Goal: Information Seeking & Learning: Learn about a topic

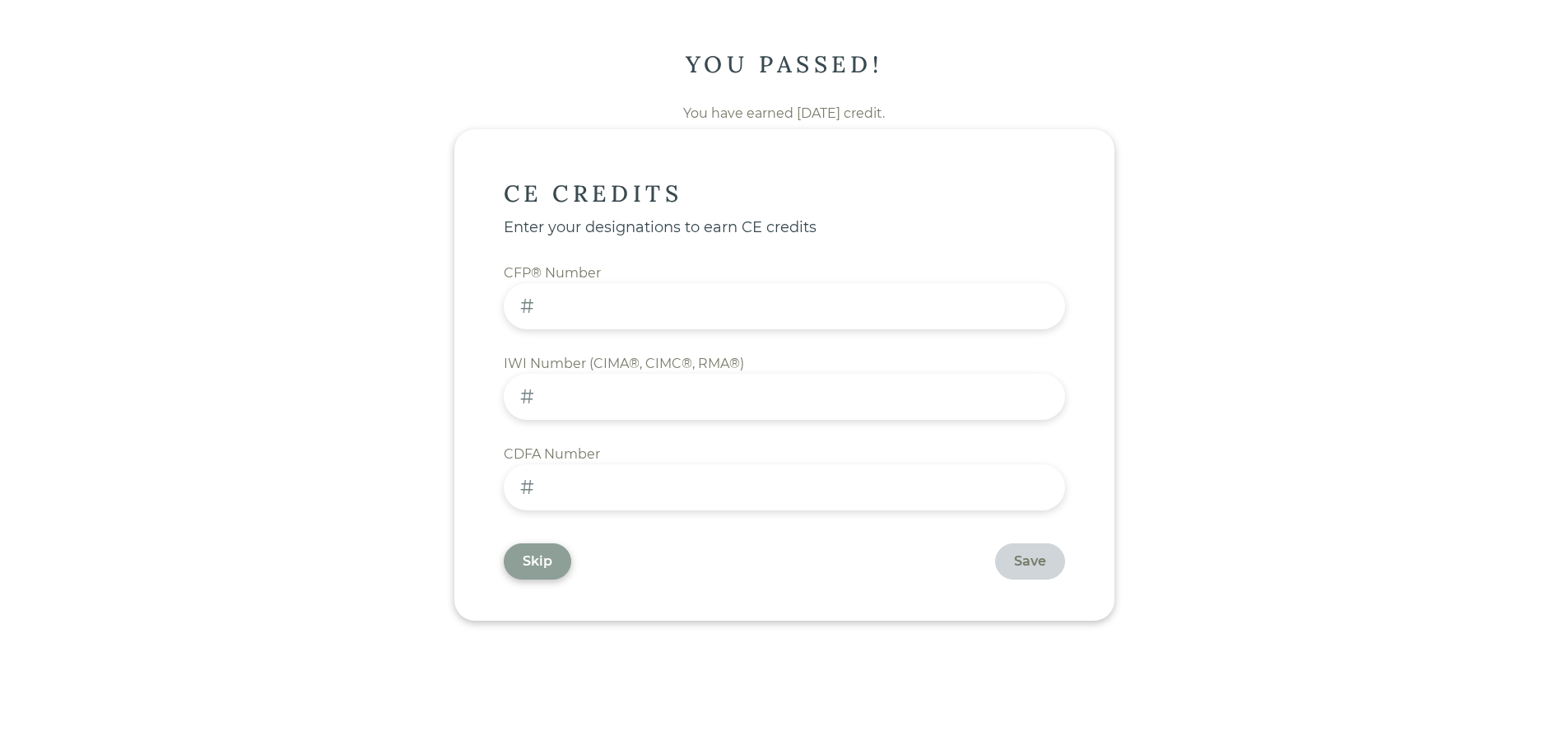
click at [546, 573] on div "Skip" at bounding box center [537, 562] width 68 height 36
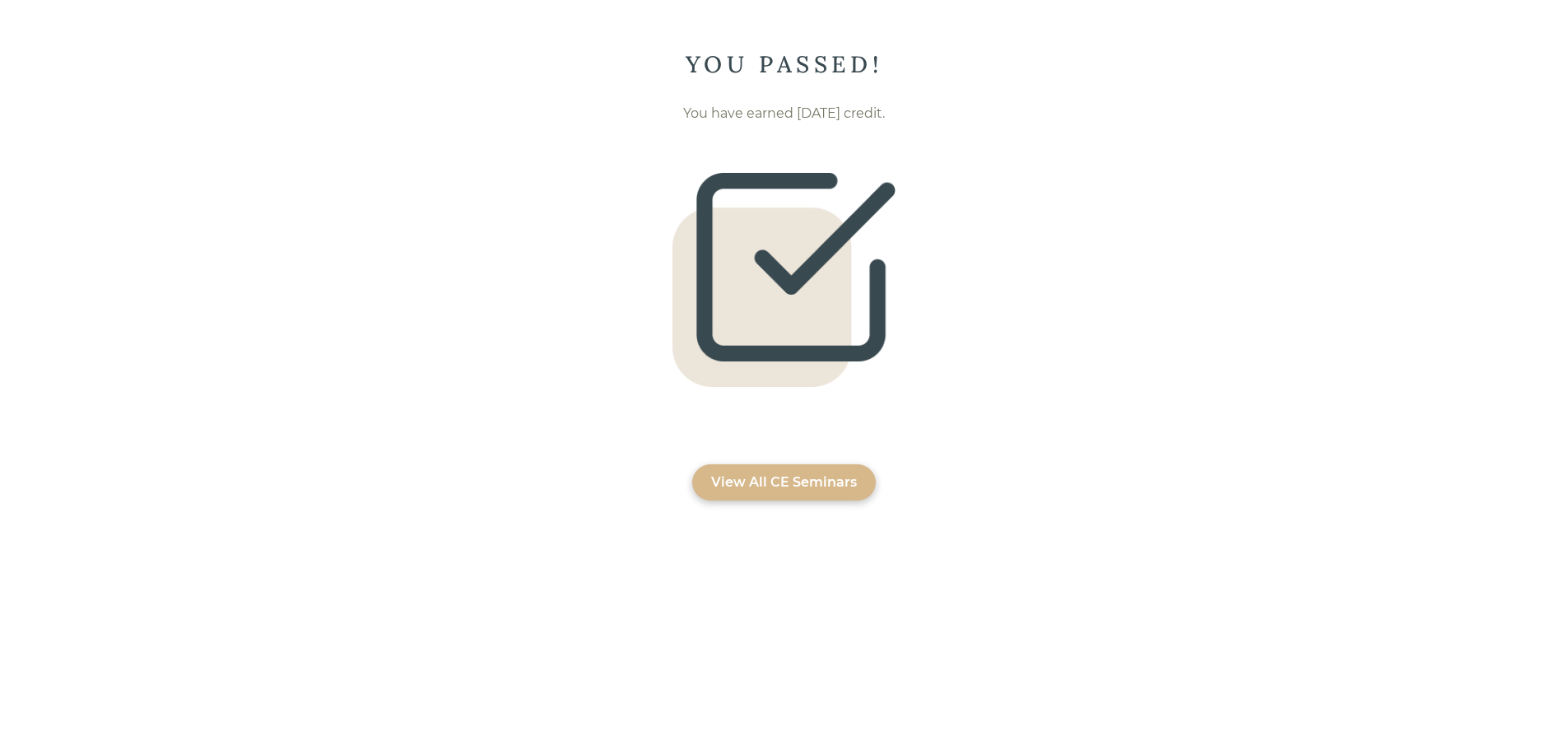
click at [832, 492] on div "View All CE Seminars" at bounding box center [784, 483] width 184 height 36
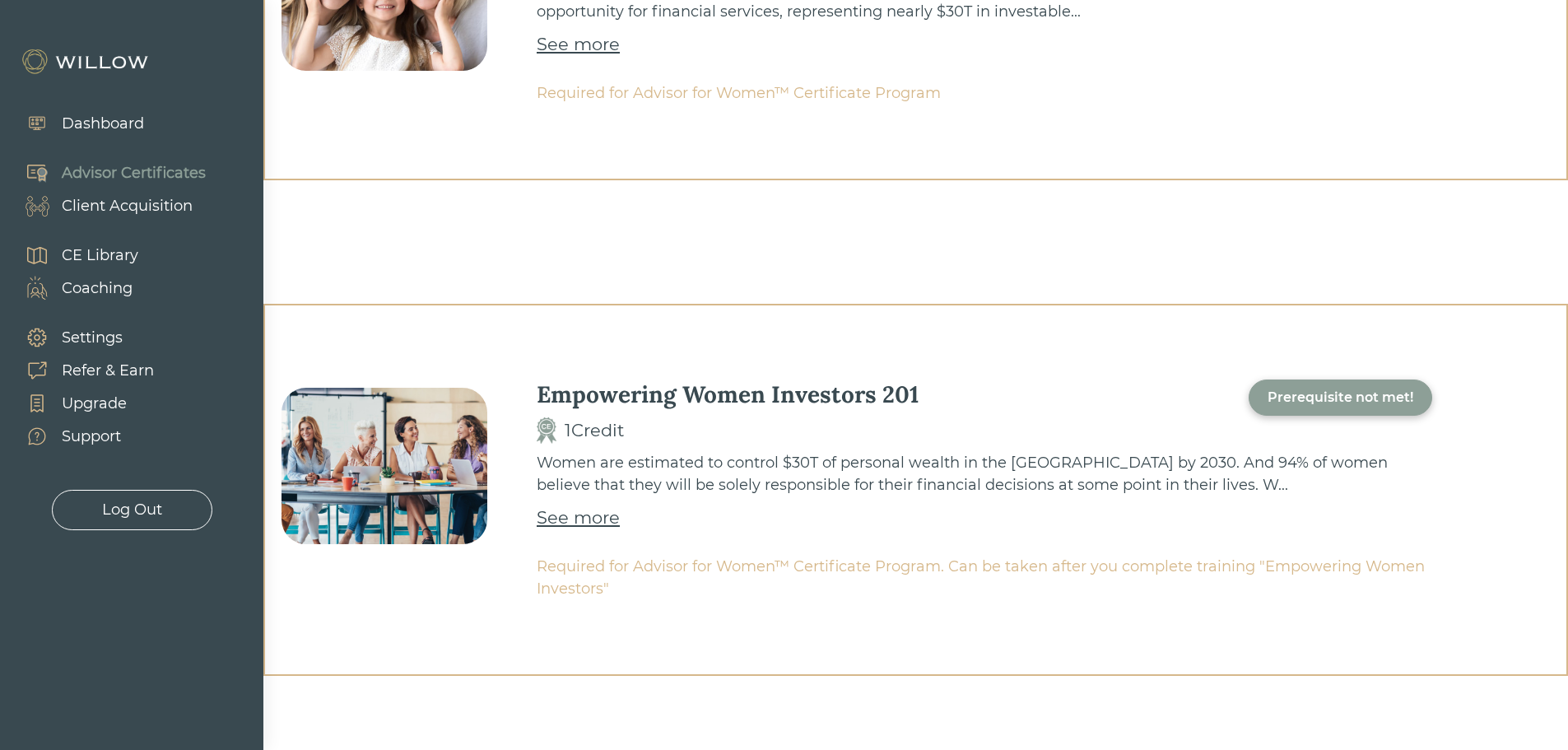
scroll to position [310, 0]
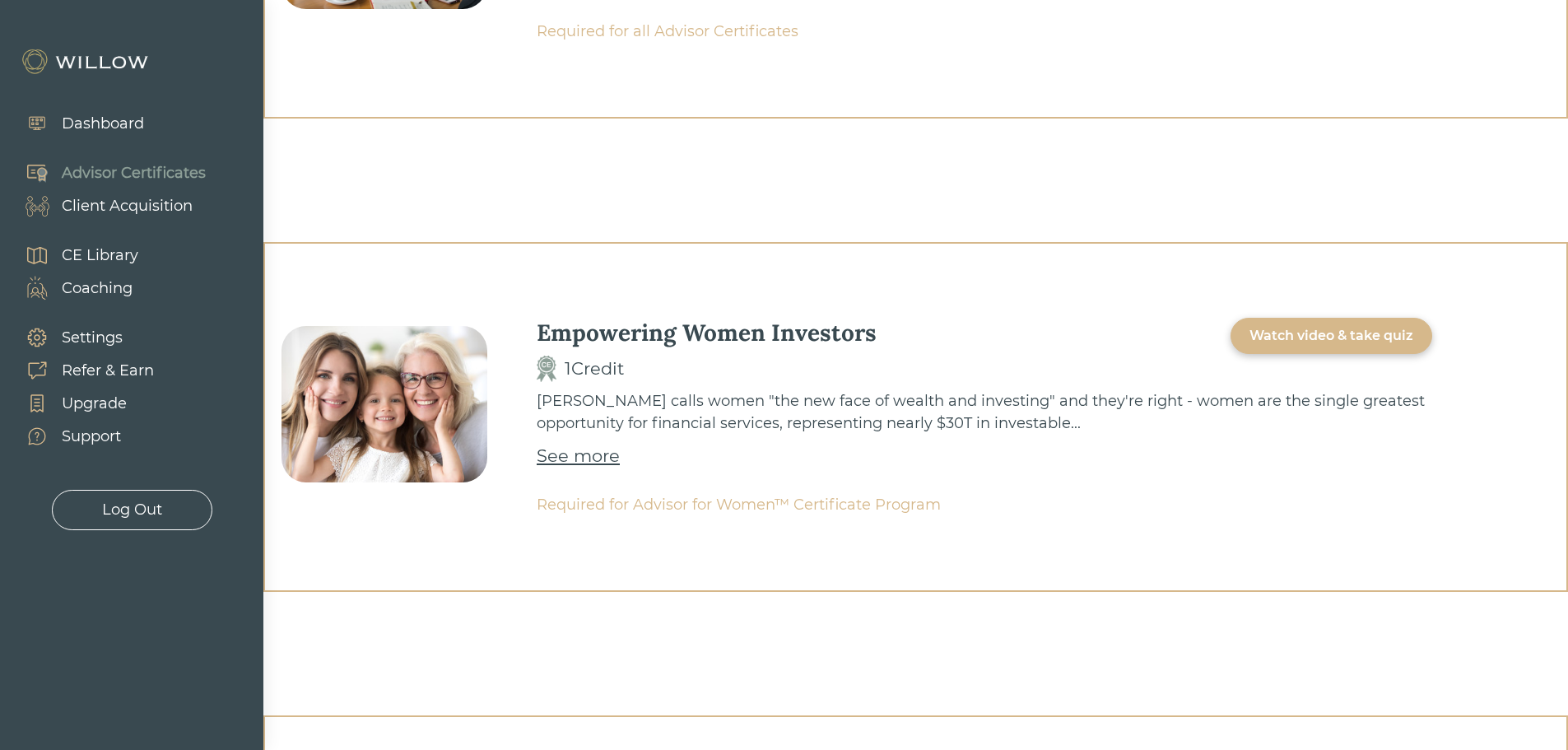
click at [599, 460] on div "See more" at bounding box center [578, 456] width 83 height 27
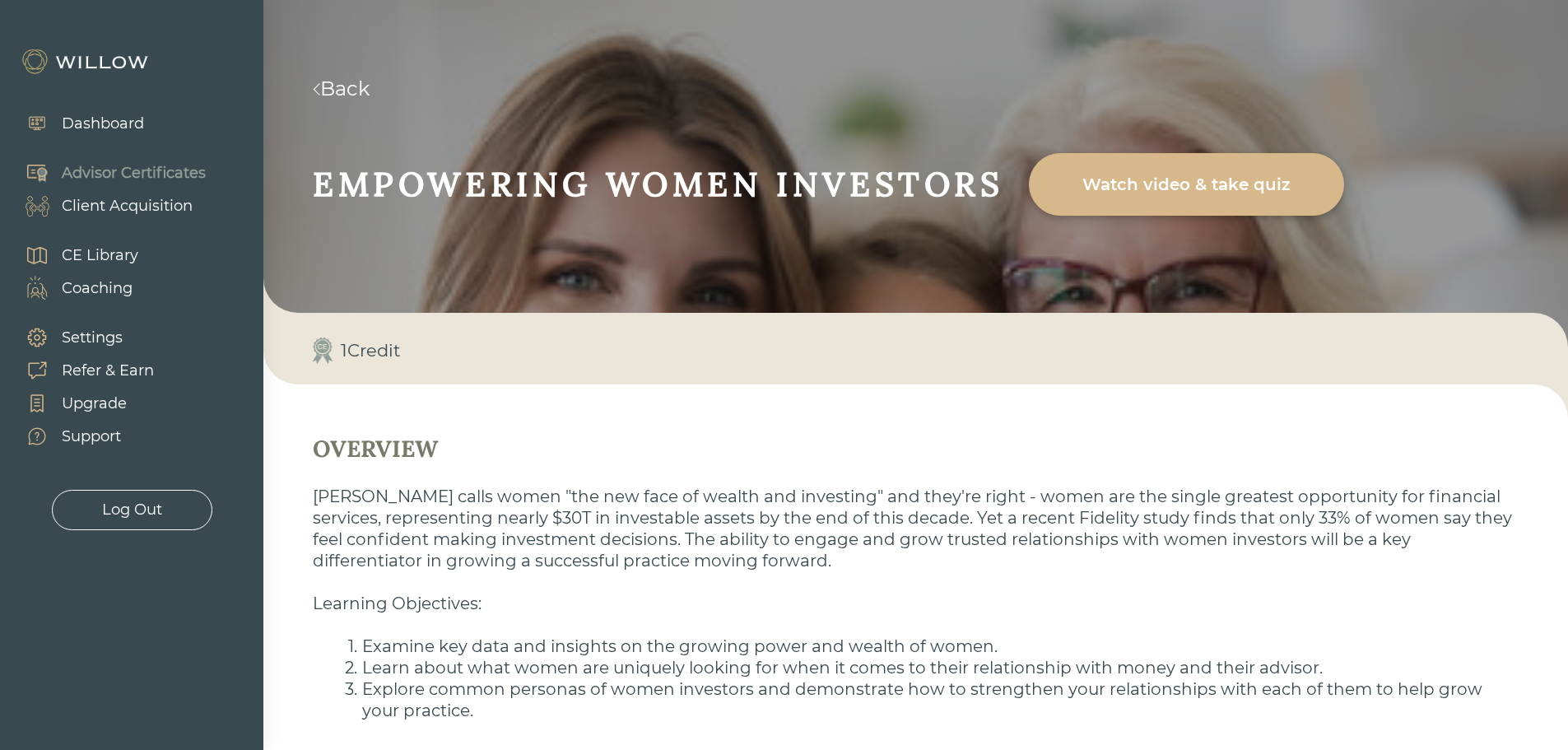
click at [1223, 188] on div "Watch video & take quiz" at bounding box center [1186, 184] width 277 height 46
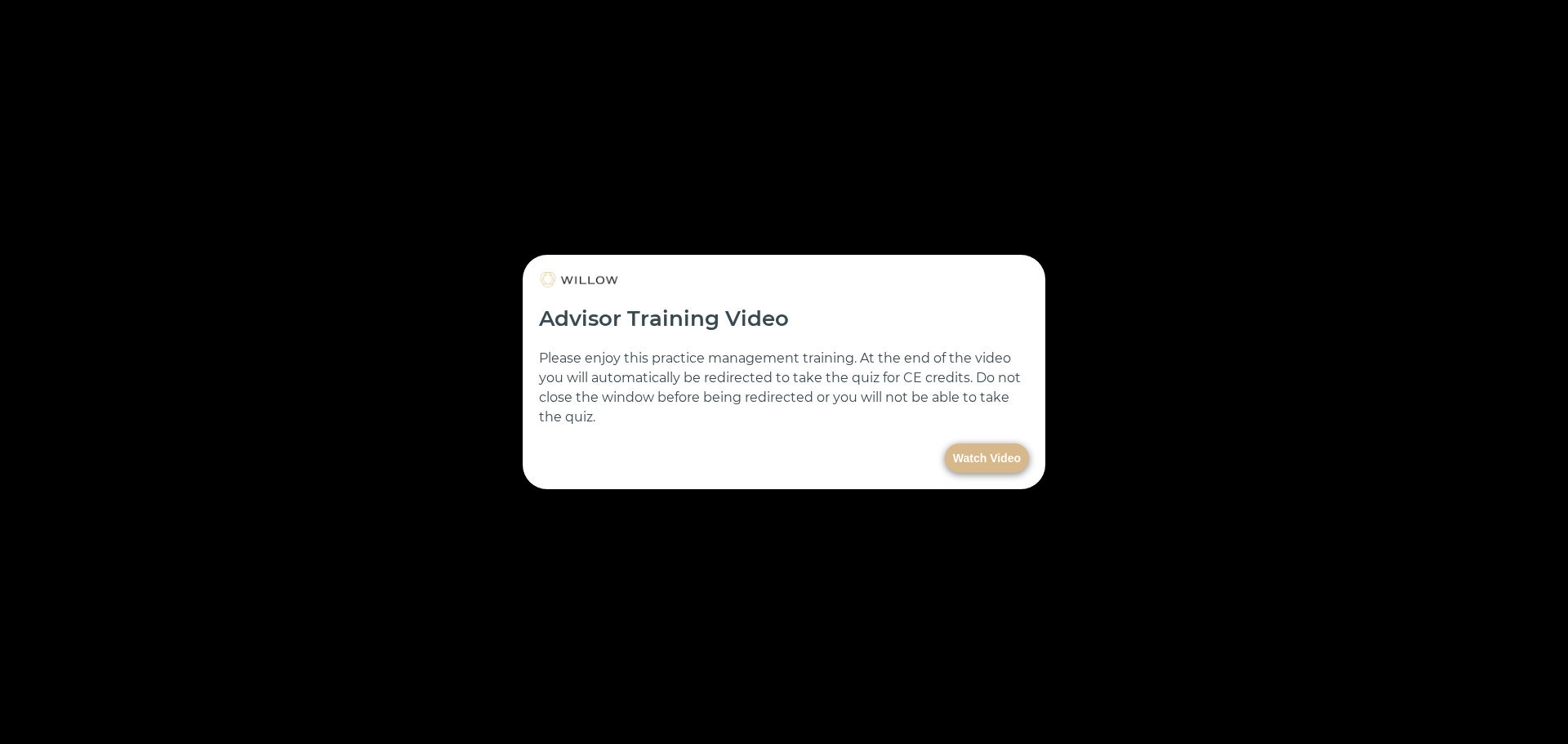
click at [994, 459] on button "Watch Video" at bounding box center [986, 458] width 84 height 29
